Goal: Find specific page/section: Find specific page/section

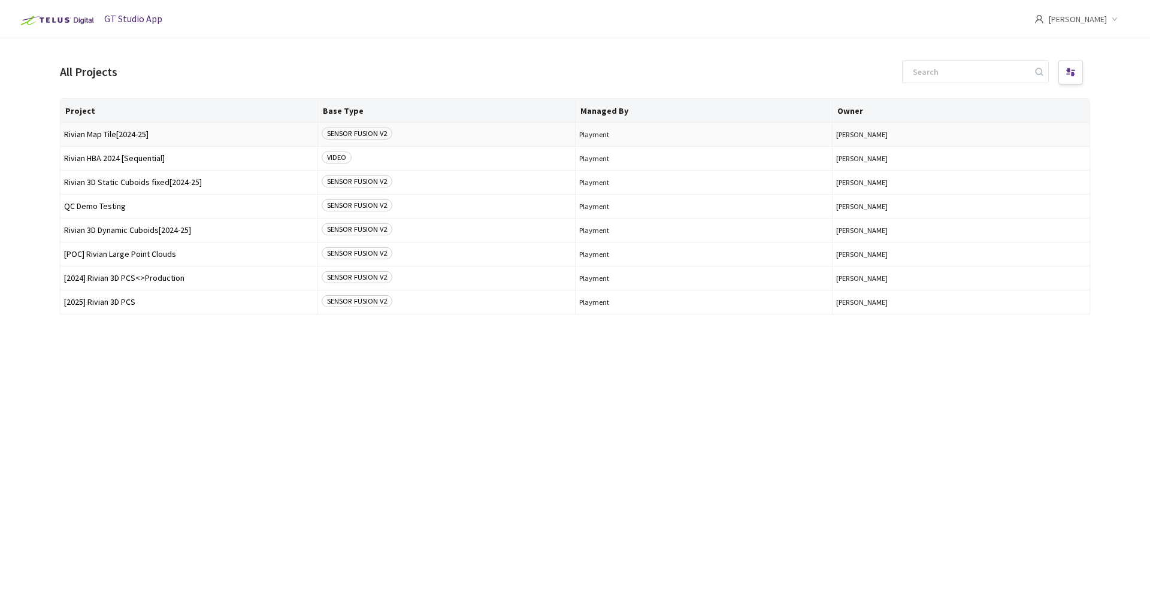
click at [139, 141] on td "Rivian Map Tile[2024-25]" at bounding box center [189, 135] width 258 height 24
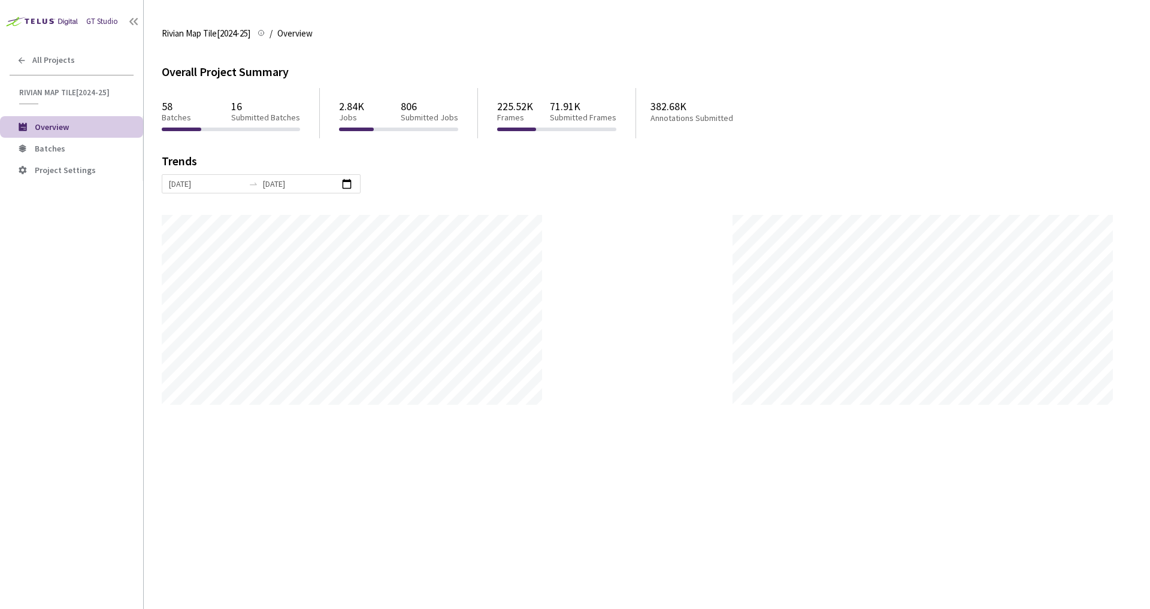
scroll to position [609, 1150]
click at [66, 149] on span "Batches" at bounding box center [84, 149] width 99 height 10
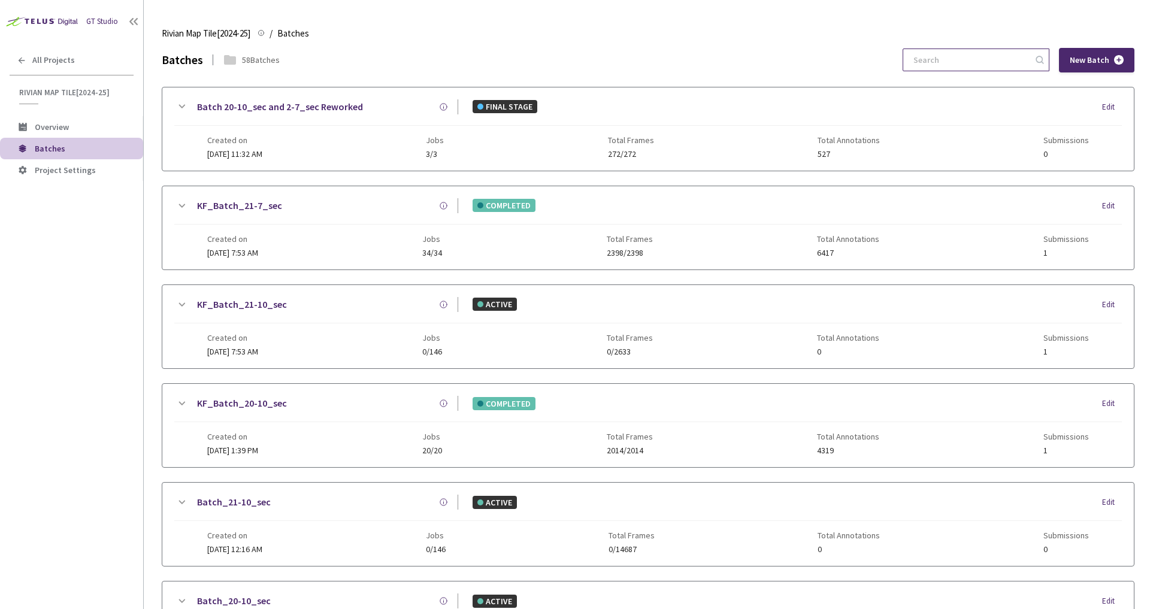
click at [987, 53] on input at bounding box center [970, 60] width 128 height 22
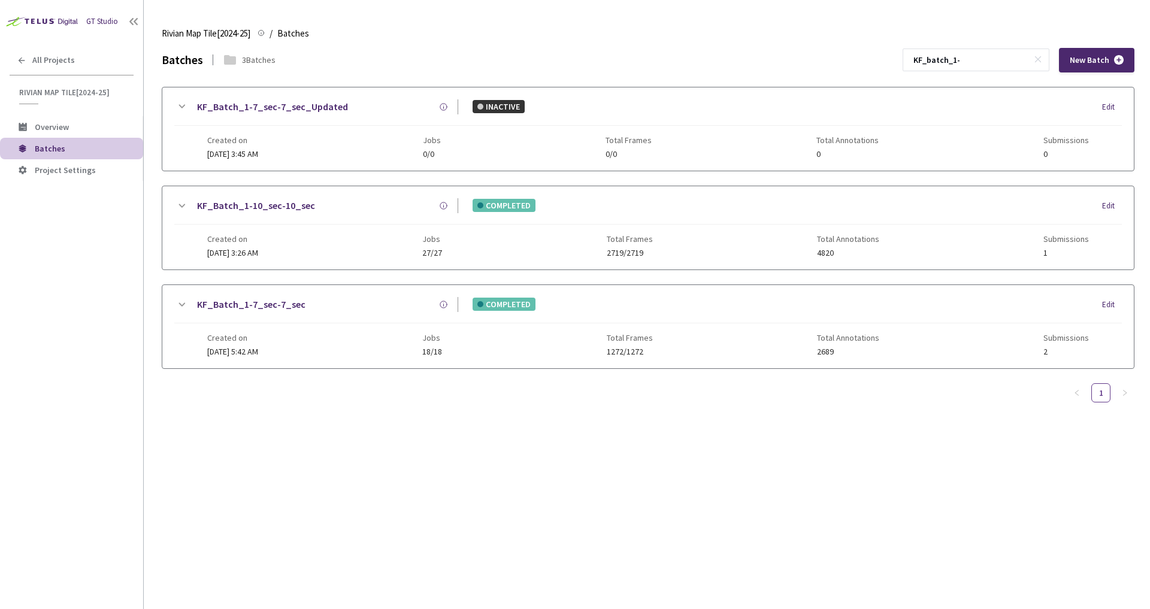
type input "KF_batch_1-"
click at [274, 302] on link "KF_Batch_1-7_sec-7_sec" at bounding box center [251, 304] width 108 height 15
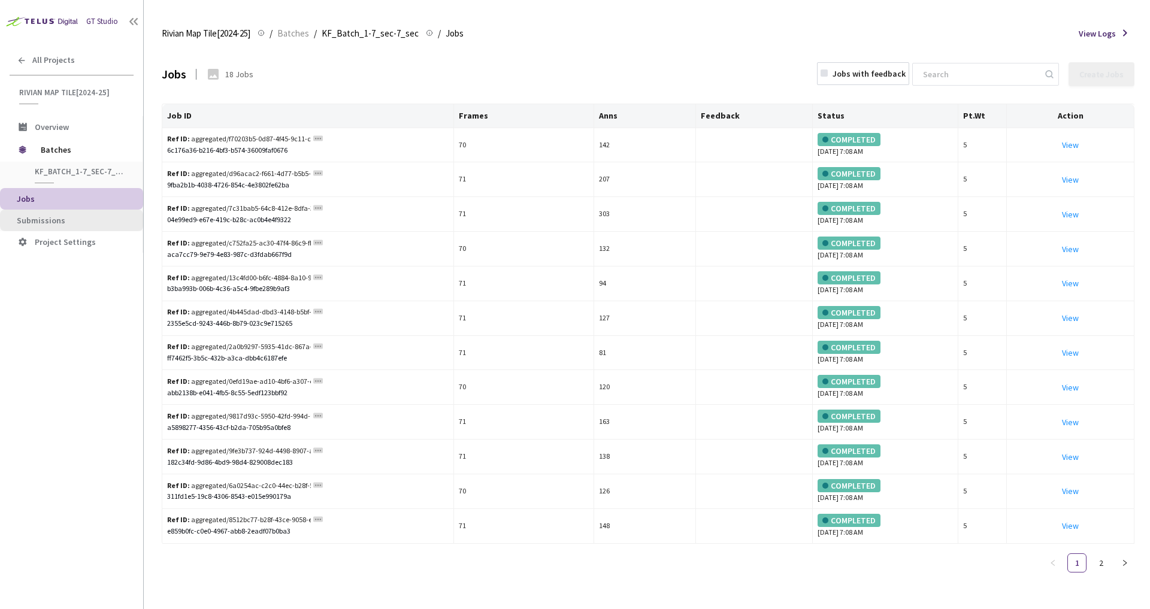
click at [97, 213] on li "Submissions" at bounding box center [71, 221] width 143 height 22
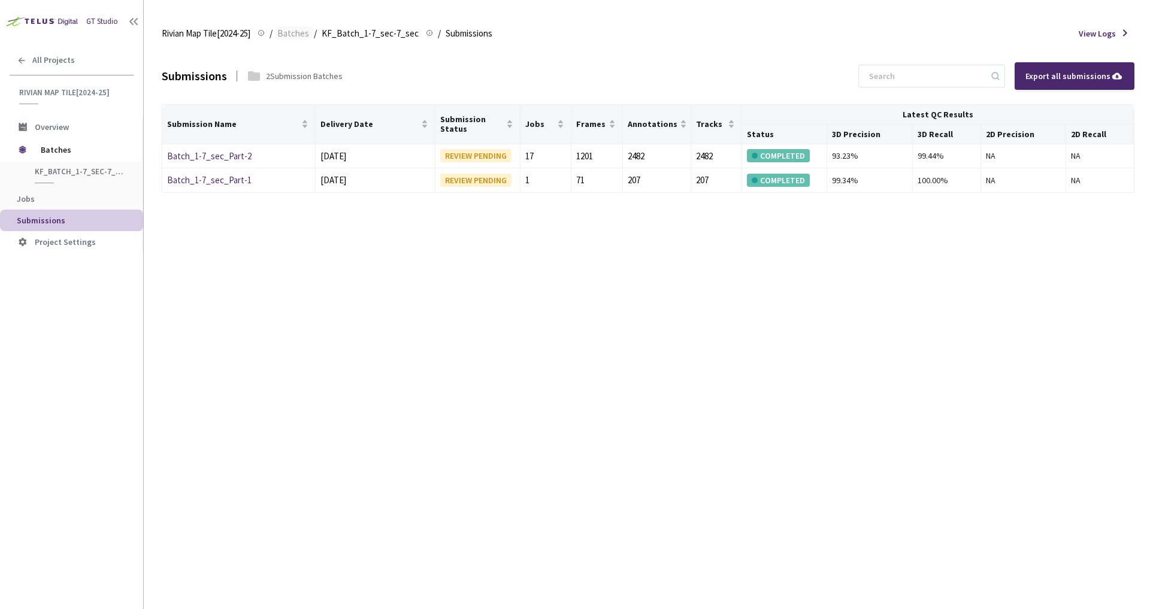
click at [289, 35] on span "Batches" at bounding box center [293, 33] width 32 height 14
